Goal: Understand process/instructions: Learn how to perform a task or action

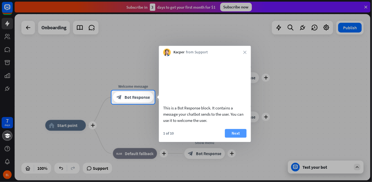
click at [236, 137] on button "Next" at bounding box center [236, 133] width 22 height 9
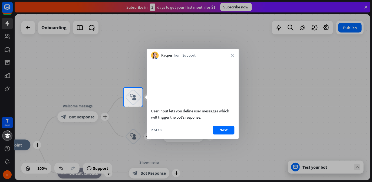
click at [230, 53] on div "Kacper from Support close" at bounding box center [193, 54] width 92 height 10
click at [233, 55] on icon "close" at bounding box center [232, 55] width 3 height 3
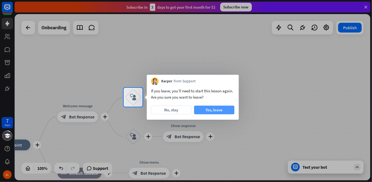
click at [222, 110] on button "Yes, leave" at bounding box center [214, 110] width 40 height 9
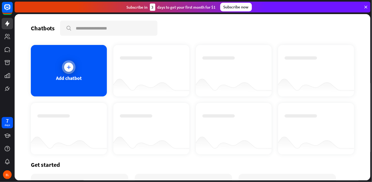
click at [66, 68] on icon at bounding box center [68, 66] width 5 height 5
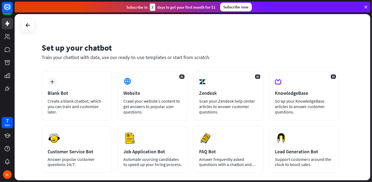
click at [366, 6] on icon at bounding box center [365, 7] width 5 height 5
